Goal: Information Seeking & Learning: Learn about a topic

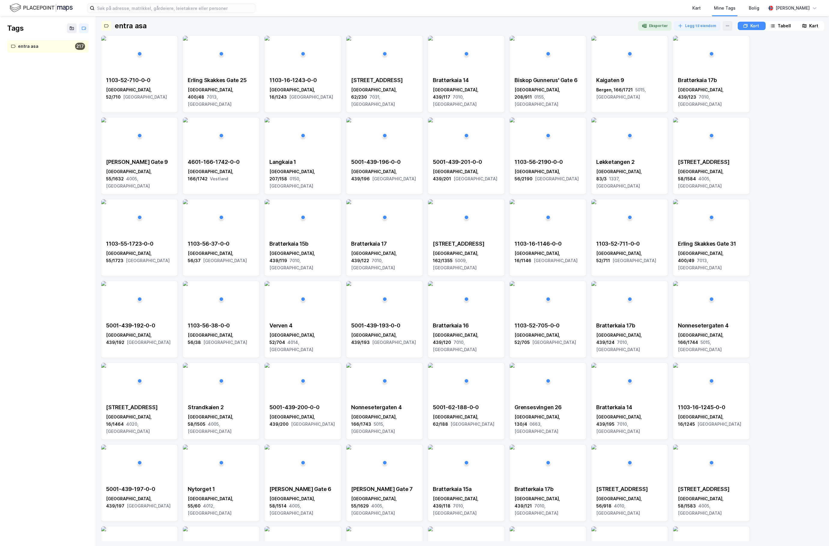
click at [32, 5] on img at bounding box center [41, 8] width 63 height 11
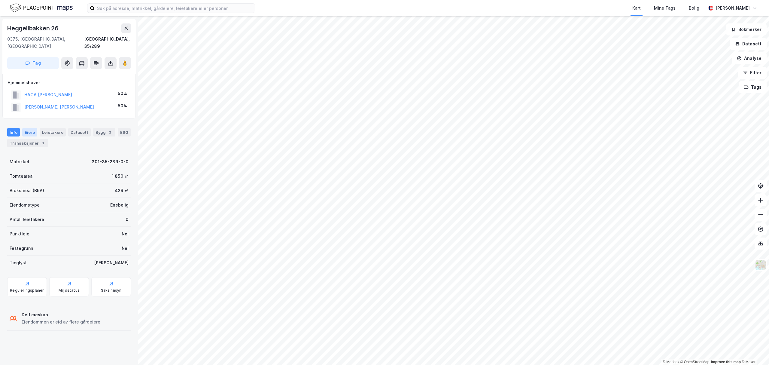
click at [26, 128] on div "Eiere" at bounding box center [29, 132] width 15 height 8
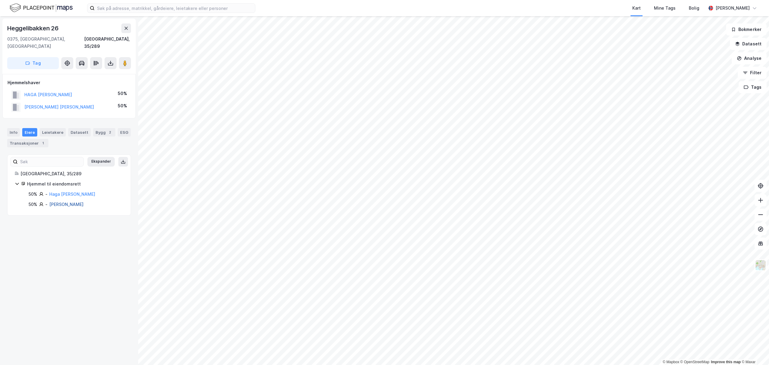
click at [71, 202] on link "[PERSON_NAME]" at bounding box center [66, 204] width 34 height 5
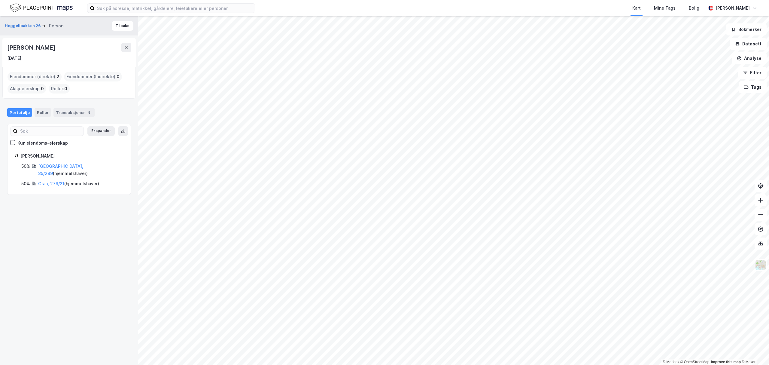
drag, startPoint x: 48, startPoint y: 47, endPoint x: 0, endPoint y: 45, distance: 48.1
click at [0, 45] on div "Heggelibakken 26 Person Tilbake [PERSON_NAME] [DATE] Eiendommer (direkte) : 2 E…" at bounding box center [69, 190] width 138 height 349
copy div "[PERSON_NAME]"
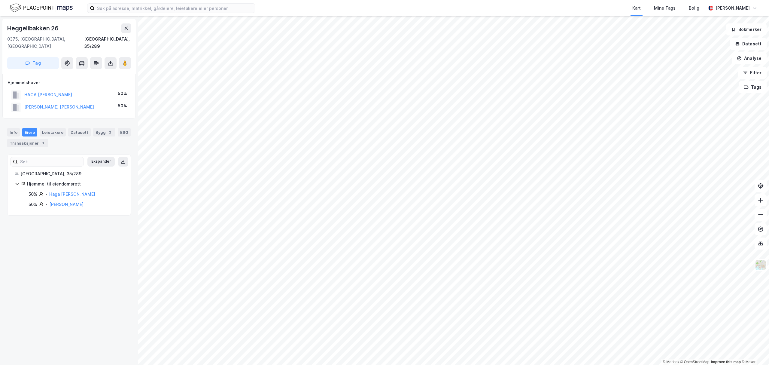
drag, startPoint x: 105, startPoint y: 189, endPoint x: 44, endPoint y: 188, distance: 61.6
click at [44, 190] on div "50% - [PERSON_NAME]" at bounding box center [76, 193] width 95 height 7
copy div "- [PERSON_NAME]"
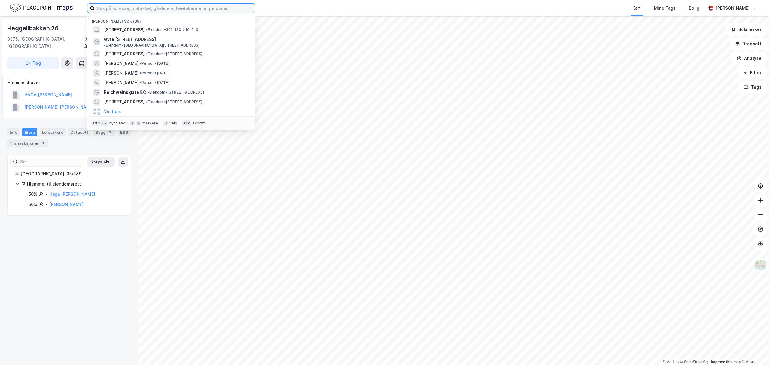
click at [169, 10] on input at bounding box center [175, 8] width 160 height 9
paste input "Opphus AS"
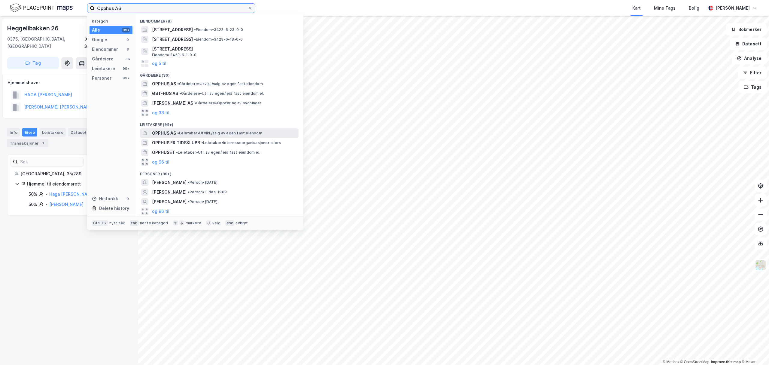
type input "Opphus AS"
click at [171, 131] on span "OPPHUS AS" at bounding box center [164, 132] width 24 height 7
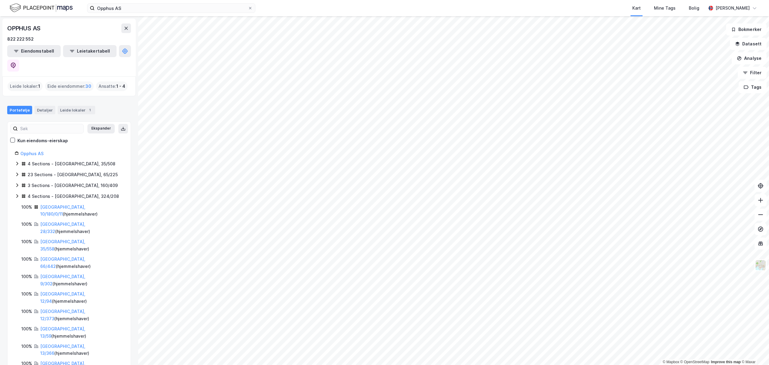
click at [32, 160] on div "4 Sections - [GEOGRAPHIC_DATA], 35/508" at bounding box center [72, 163] width 88 height 7
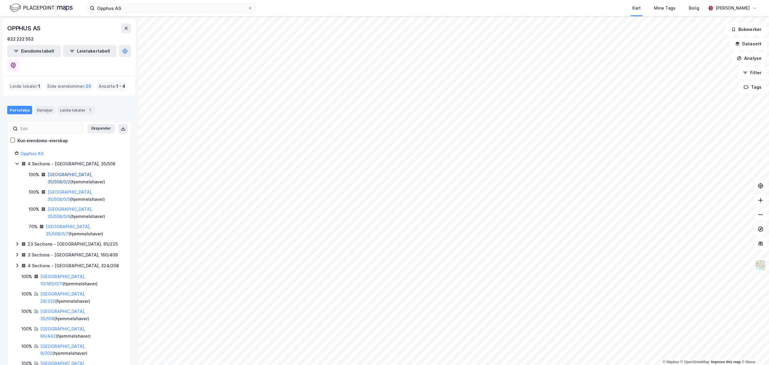
click at [59, 172] on link "[GEOGRAPHIC_DATA], 35/508/0/2" at bounding box center [69, 178] width 45 height 12
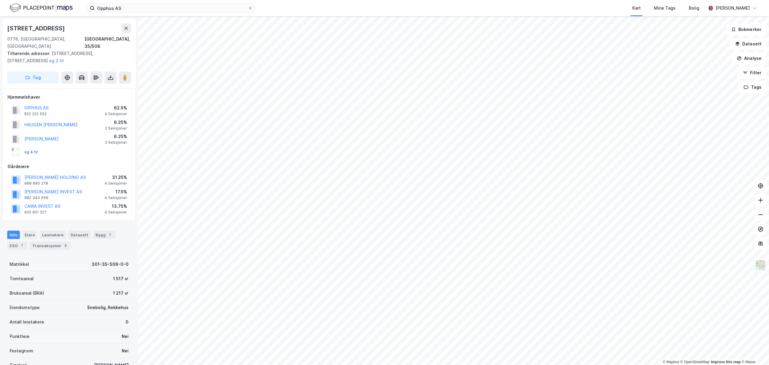
click at [0, 0] on button "og 4 til" at bounding box center [0, 0] width 0 height 0
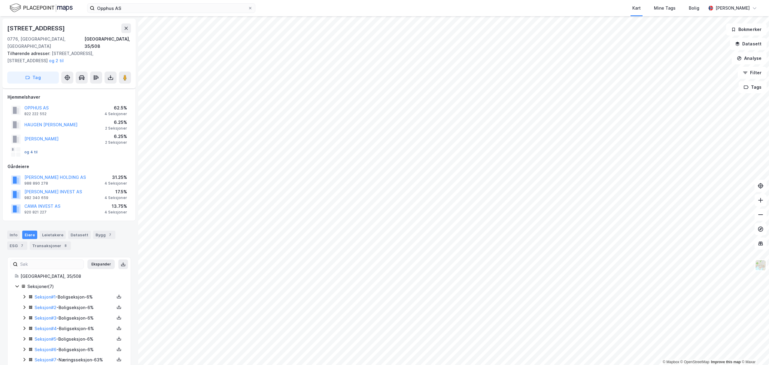
scroll to position [9, 0]
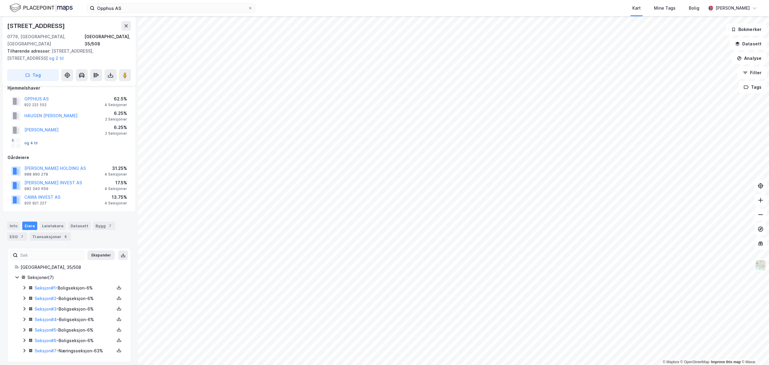
click at [0, 0] on button "og 4 til" at bounding box center [0, 0] width 0 height 0
click at [30, 138] on div "og 4 til" at bounding box center [24, 143] width 27 height 10
click at [0, 0] on button "og 4 til" at bounding box center [0, 0] width 0 height 0
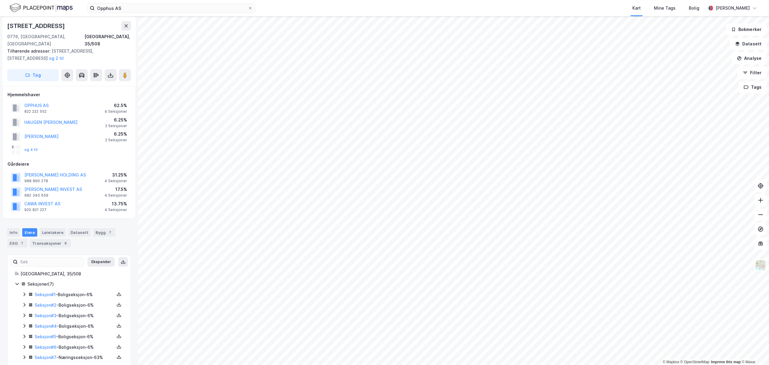
scroll to position [0, 0]
drag, startPoint x: 75, startPoint y: 26, endPoint x: 7, endPoint y: 22, distance: 68.0
click at [7, 22] on div "[STREET_ADDRESS], 35/508 Tilhørende adresser: [STREET_ADDRESS], [STREET_ADDRESS…" at bounding box center [68, 54] width 133 height 70
copy div "[STREET_ADDRESS]"
click at [127, 28] on icon at bounding box center [126, 28] width 3 height 3
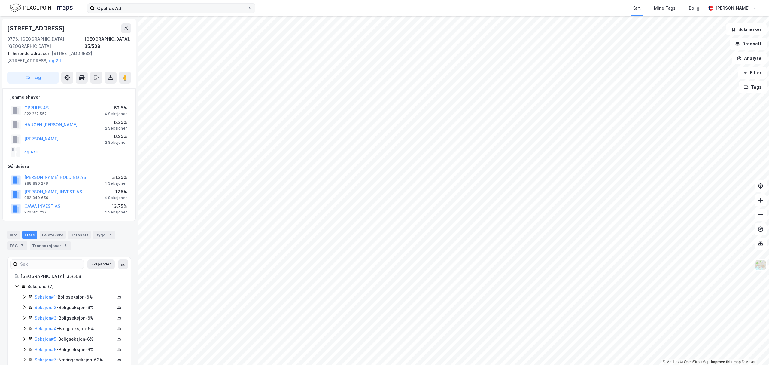
scroll to position [1, 0]
click at [40, 241] on div "Transaksjoner 8" at bounding box center [50, 245] width 41 height 8
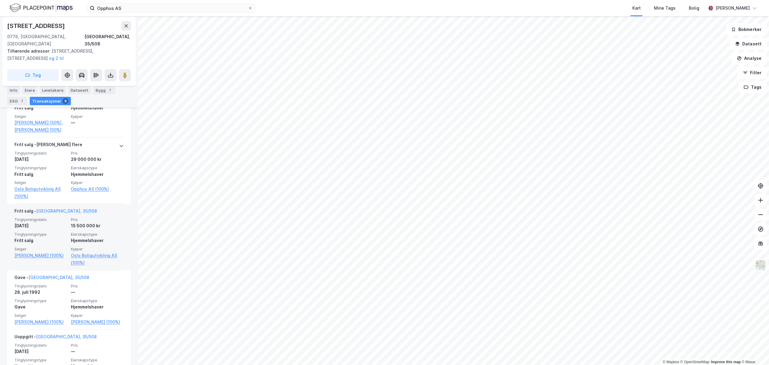
scroll to position [550, 0]
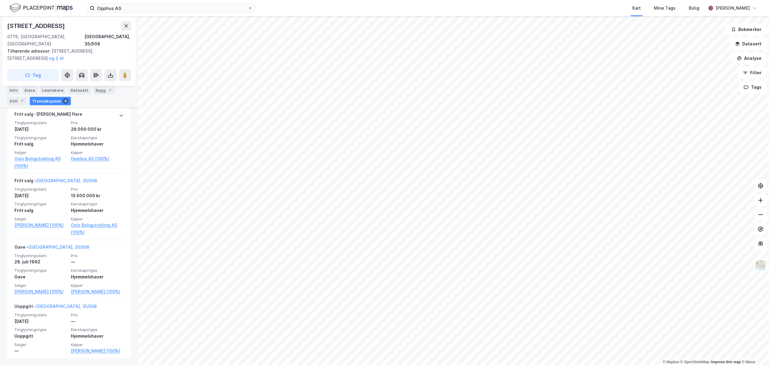
click at [325, 15] on div "Opphus AS Kart Mine Tags Bolig [PERSON_NAME] © Mapbox © OpenStreetMap Improve t…" at bounding box center [384, 182] width 769 height 365
click at [399, 10] on div "Opphus AS Kart Mine Tags Bolig [PERSON_NAME] © Mapbox © OpenStreetMap Improve t…" at bounding box center [384, 182] width 769 height 365
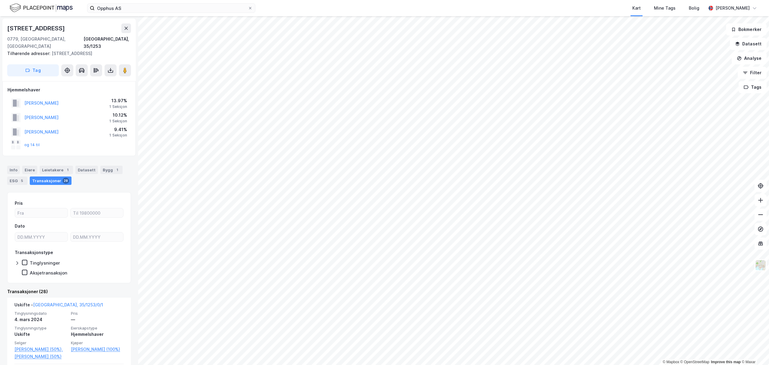
click at [374, 365] on html "Opphus AS Kart Mine Tags Bolig [PERSON_NAME] © Mapbox © OpenStreetMap Improve t…" at bounding box center [384, 182] width 769 height 365
click at [424, 365] on html "Opphus AS Kart Mine Tags Bolig [PERSON_NAME] © Mapbox © OpenStreetMap Improve t…" at bounding box center [384, 182] width 769 height 365
click at [469, 365] on html "Opphus AS Kart Mine Tags Bolig [PERSON_NAME] © Mapbox © OpenStreetMap Improve t…" at bounding box center [384, 182] width 769 height 365
click at [245, 365] on html "Opphus AS Kart Mine Tags Bolig [PERSON_NAME] © Mapbox © OpenStreetMap Improve t…" at bounding box center [384, 182] width 769 height 365
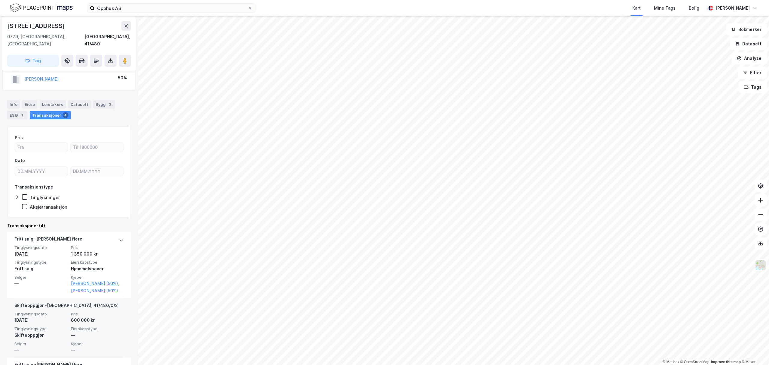
scroll to position [40, 0]
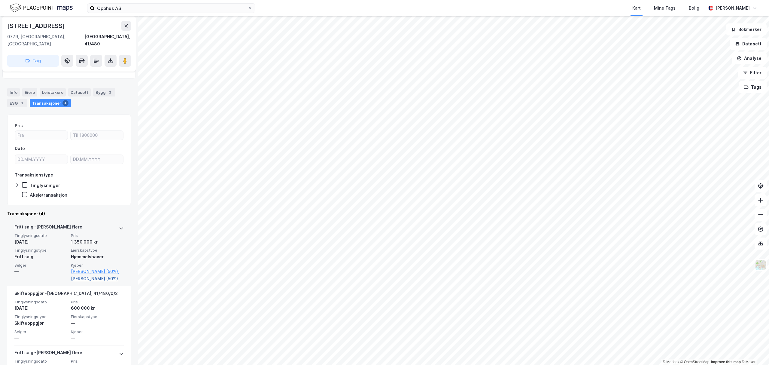
click at [91, 275] on link "[PERSON_NAME] (50%)" at bounding box center [97, 278] width 53 height 7
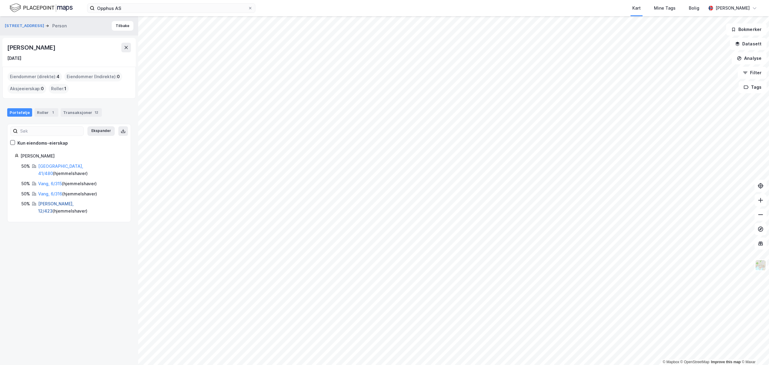
click at [52, 201] on link "[PERSON_NAME], 12/423" at bounding box center [55, 207] width 35 height 12
click at [52, 181] on link "Vang, 6/315" at bounding box center [50, 183] width 24 height 5
click at [122, 21] on button "Tilbake" at bounding box center [123, 26] width 22 height 10
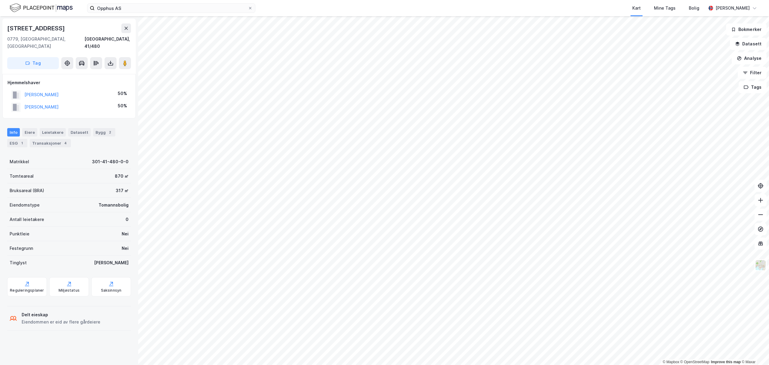
click at [58, 4] on img at bounding box center [41, 8] width 63 height 11
